Goal: Entertainment & Leisure: Consume media (video, audio)

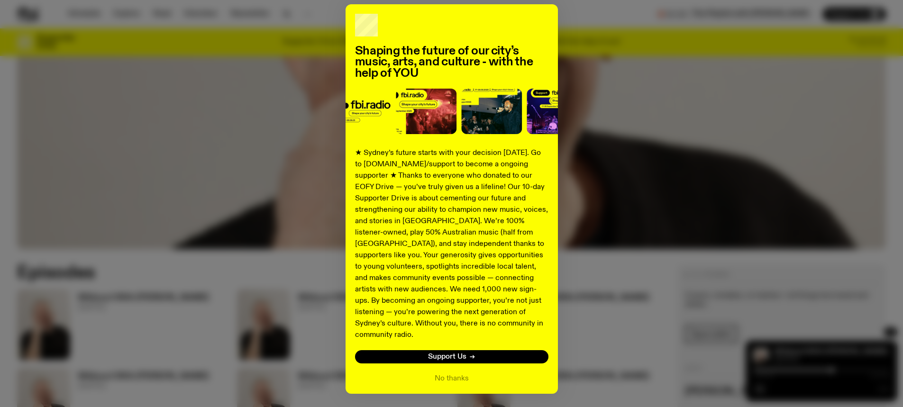
scroll to position [62, 0]
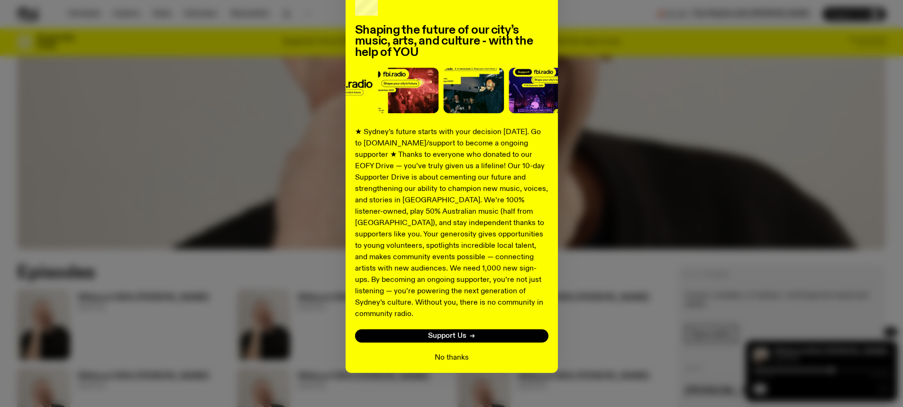
click at [448, 352] on button "No thanks" at bounding box center [452, 357] width 34 height 11
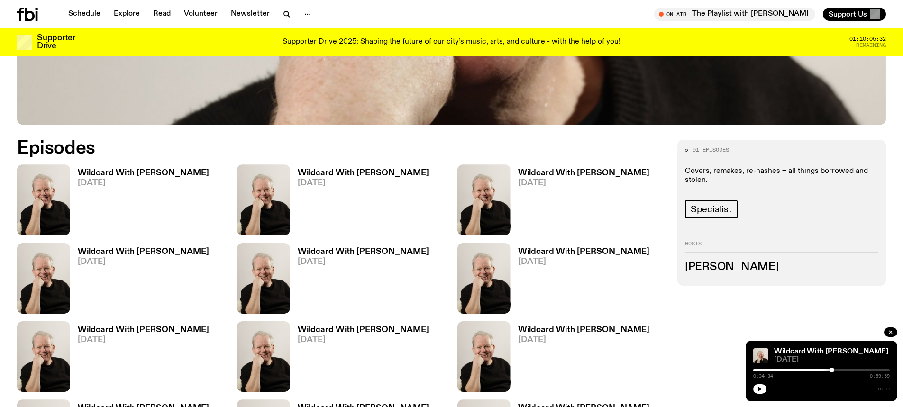
scroll to position [500, 0]
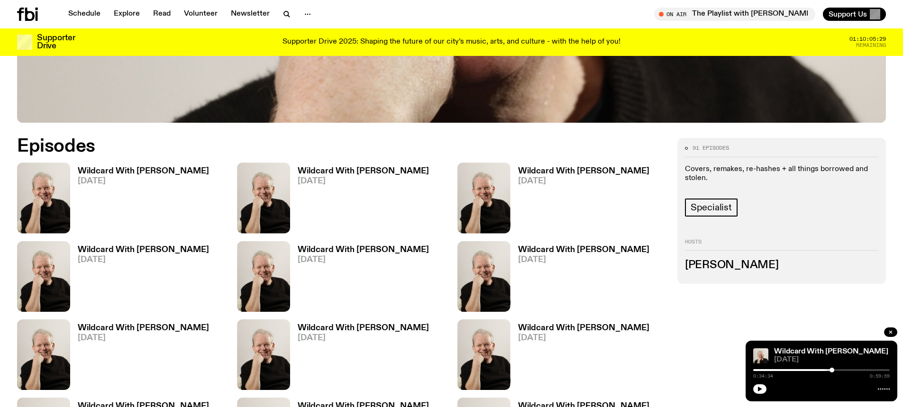
click at [143, 172] on h3 "Wildcard With [PERSON_NAME]" at bounding box center [143, 171] width 131 height 8
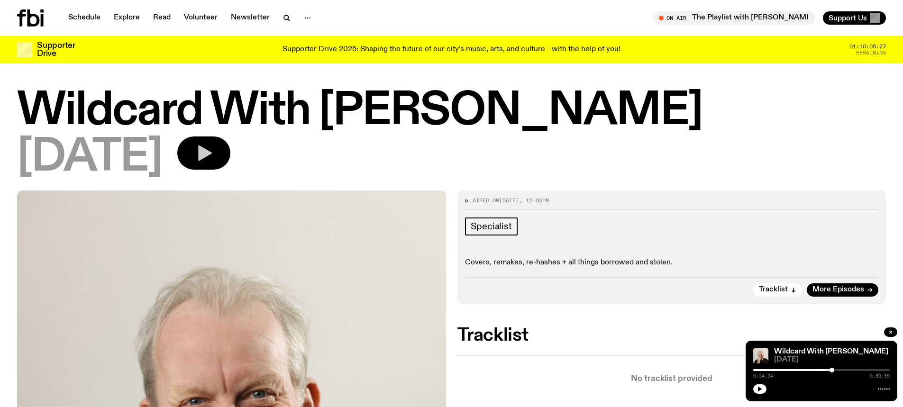
click at [213, 147] on icon "button" at bounding box center [203, 153] width 19 height 19
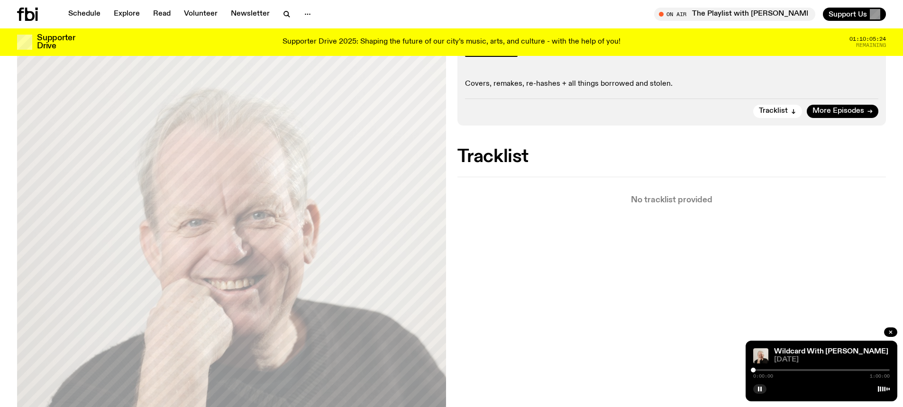
scroll to position [120, 0]
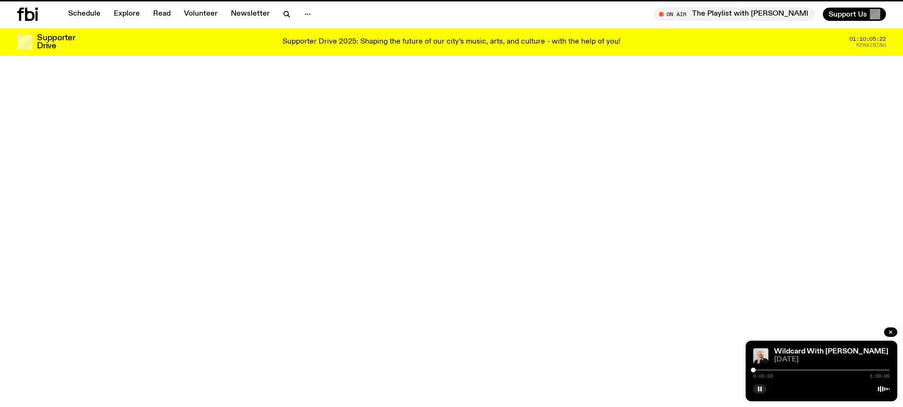
scroll to position [500, 0]
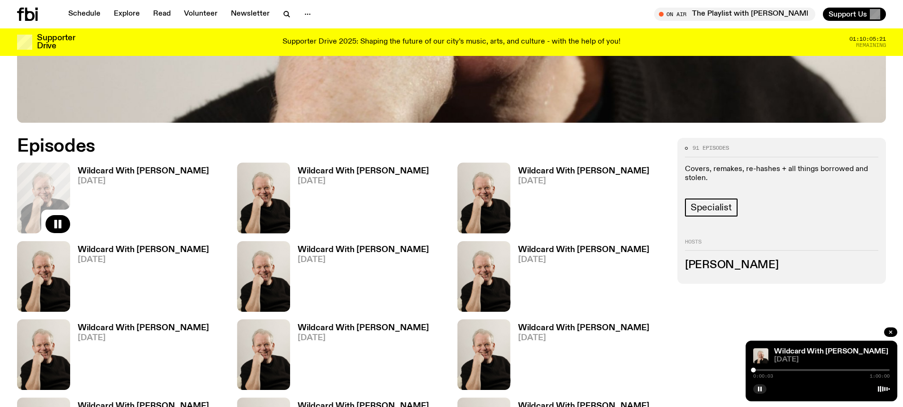
click at [374, 176] on link "Wildcard With [PERSON_NAME] [DATE]" at bounding box center [359, 200] width 139 height 66
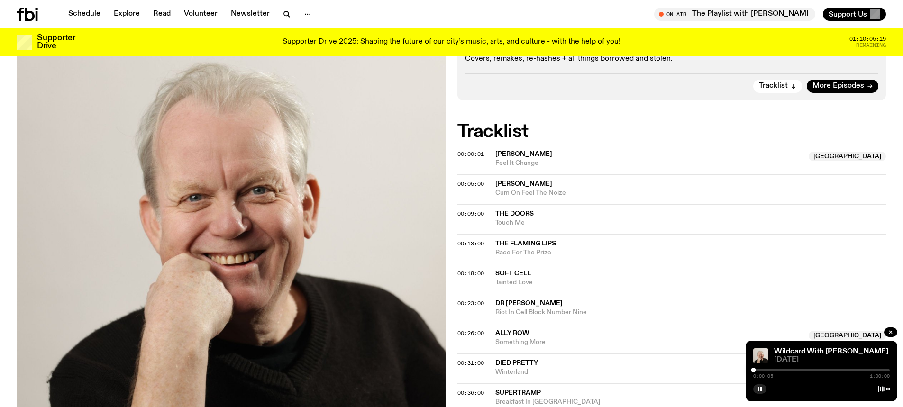
scroll to position [183, 0]
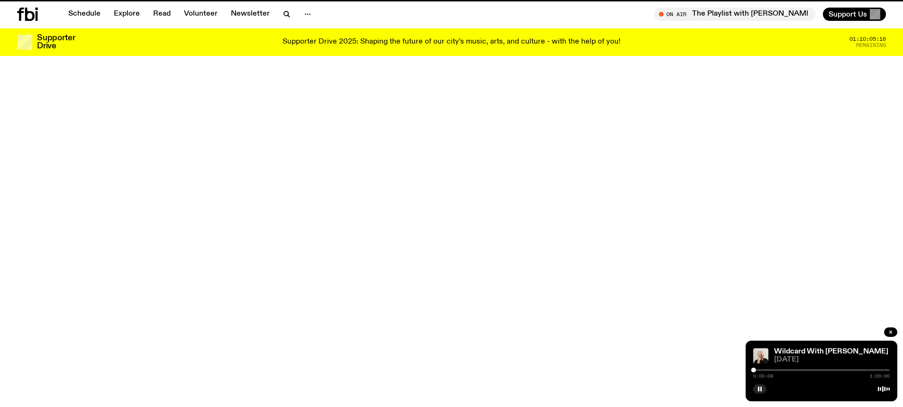
scroll to position [500, 0]
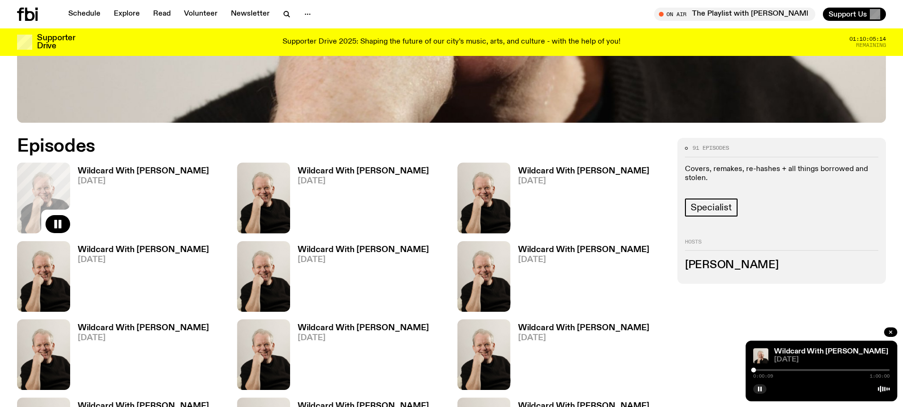
click at [570, 170] on h3 "Wildcard With [PERSON_NAME]" at bounding box center [583, 171] width 131 height 8
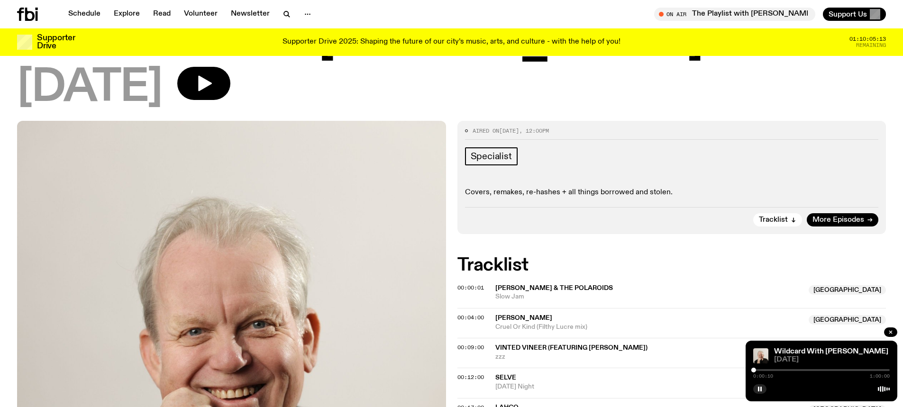
scroll to position [184, 0]
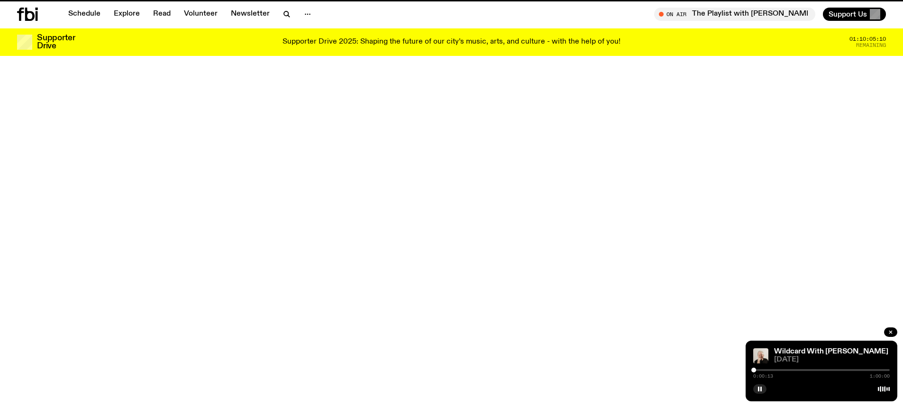
scroll to position [500, 0]
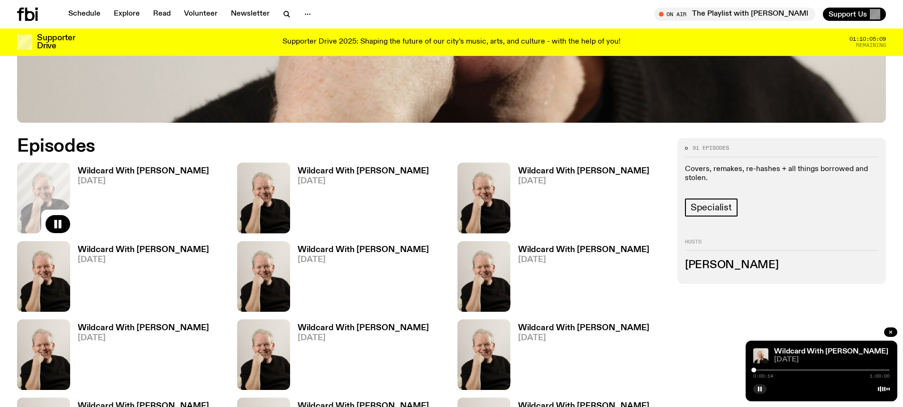
click at [172, 249] on h3 "Wildcard With [PERSON_NAME]" at bounding box center [143, 250] width 131 height 8
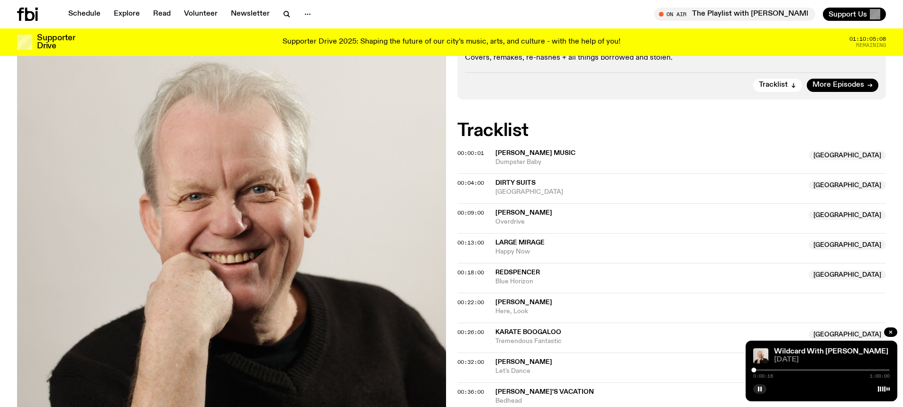
scroll to position [248, 0]
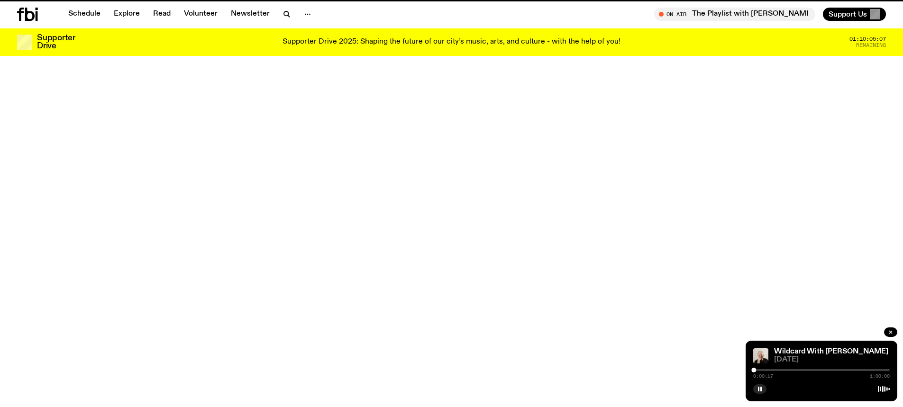
scroll to position [500, 0]
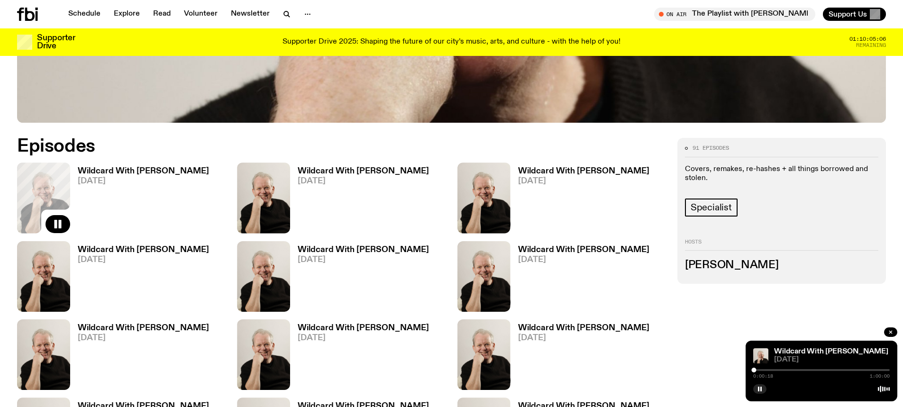
click at [331, 254] on link "Wildcard With [PERSON_NAME] [DATE]" at bounding box center [359, 279] width 139 height 66
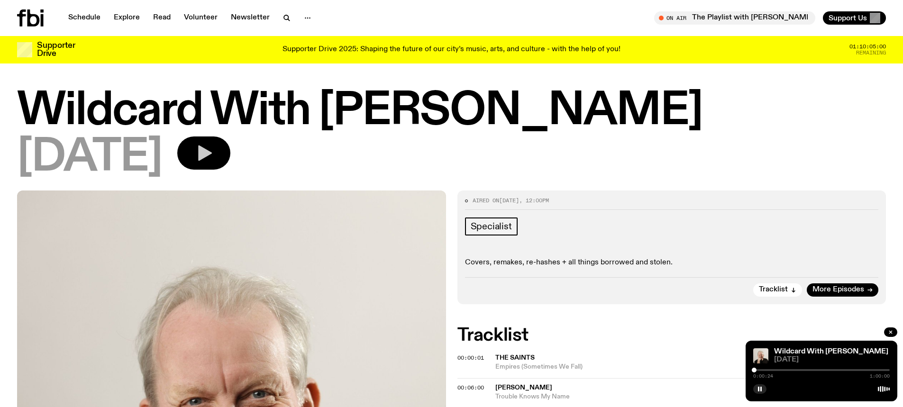
click at [230, 163] on button "button" at bounding box center [203, 152] width 53 height 33
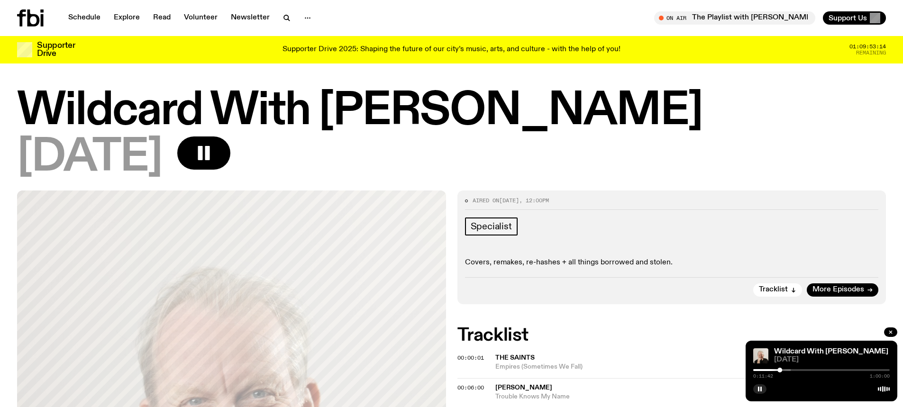
click at [721, 278] on div "Tracklist More Episodes" at bounding box center [672, 286] width 414 height 19
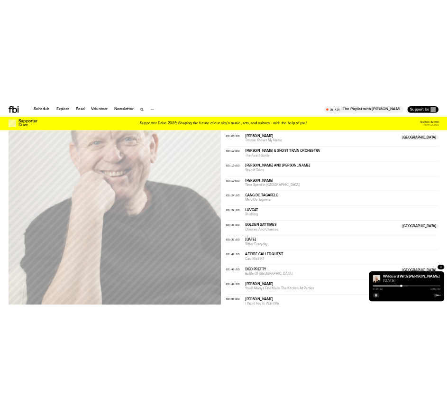
scroll to position [312, 0]
